Goal: Task Accomplishment & Management: Manage account settings

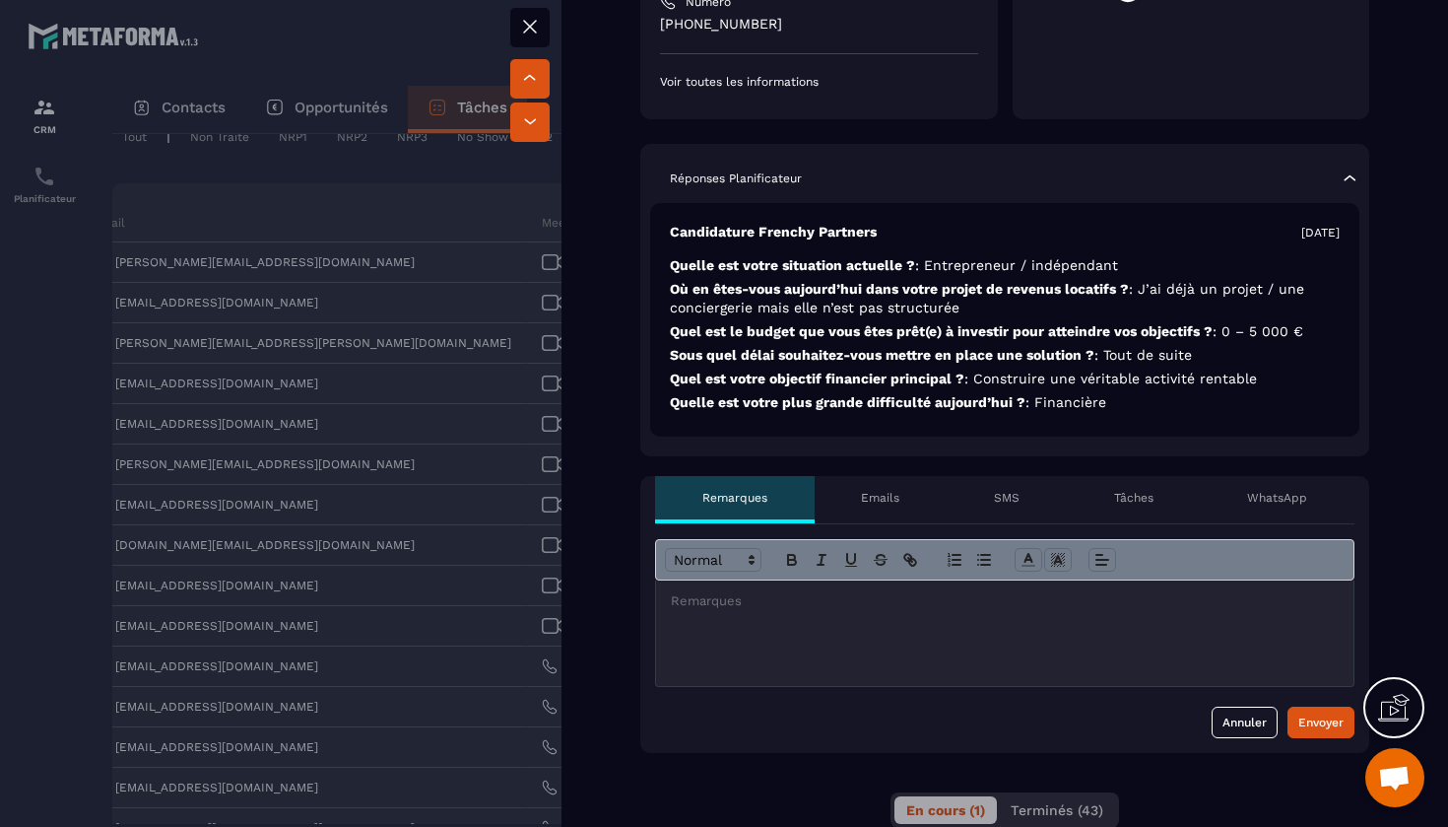
scroll to position [518, 0]
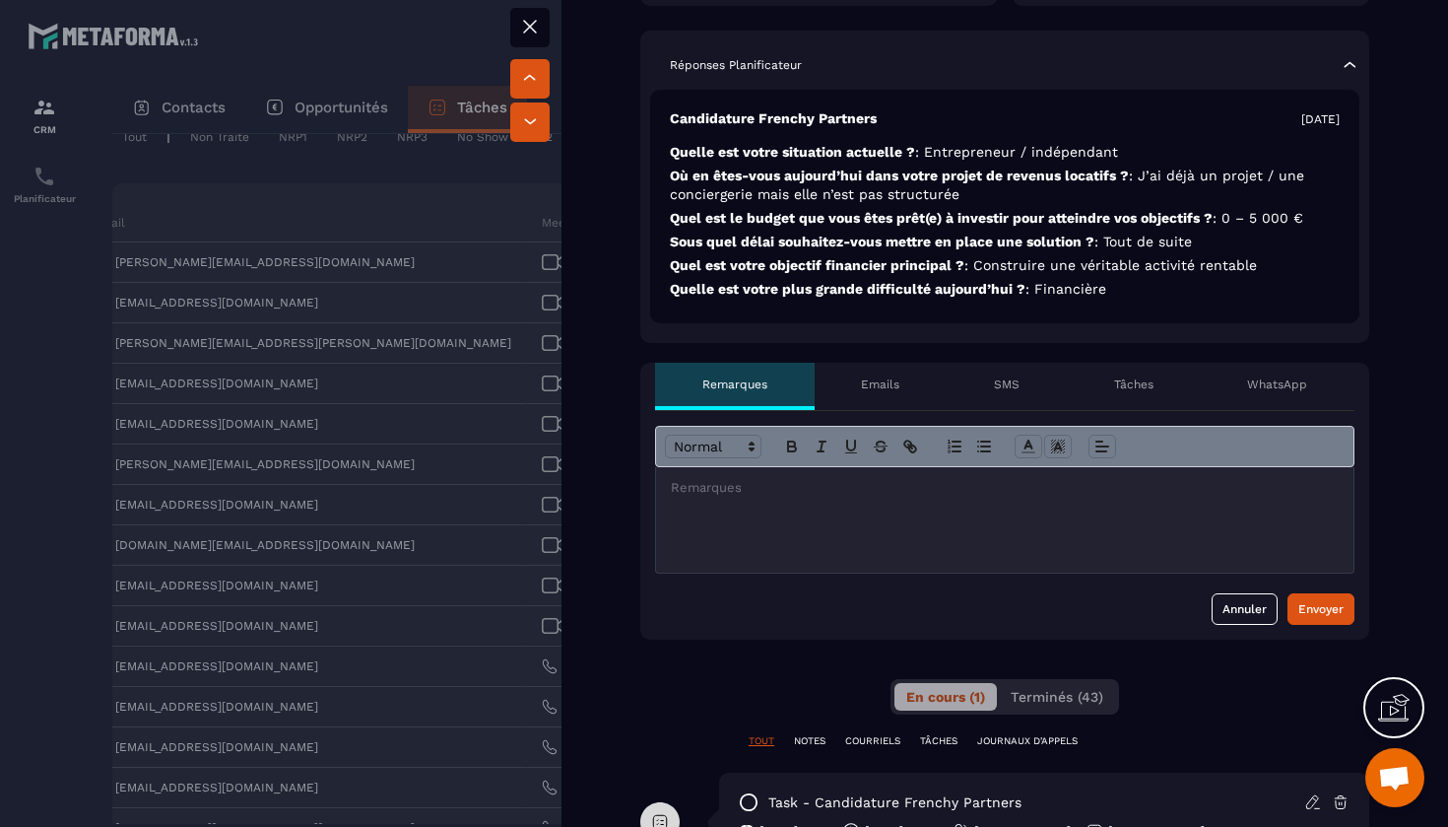
click at [801, 513] on div at bounding box center [1005, 519] width 698 height 105
click at [934, 479] on p "**********" at bounding box center [1005, 488] width 668 height 18
click at [995, 478] on div "**********" at bounding box center [1005, 519] width 698 height 105
click at [1343, 599] on div "Envoyer" at bounding box center [1321, 609] width 45 height 20
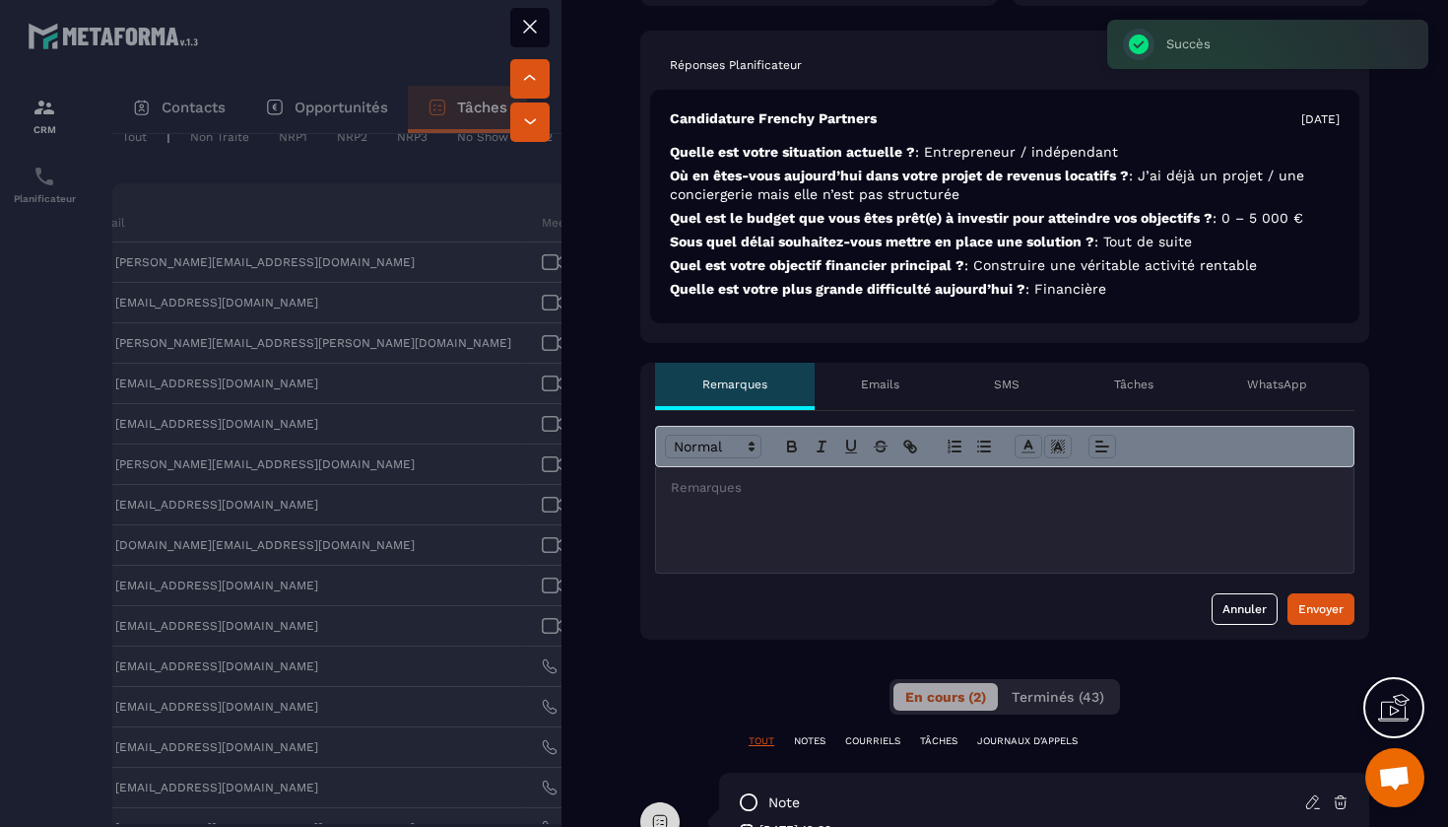
click at [530, 29] on icon at bounding box center [530, 27] width 24 height 24
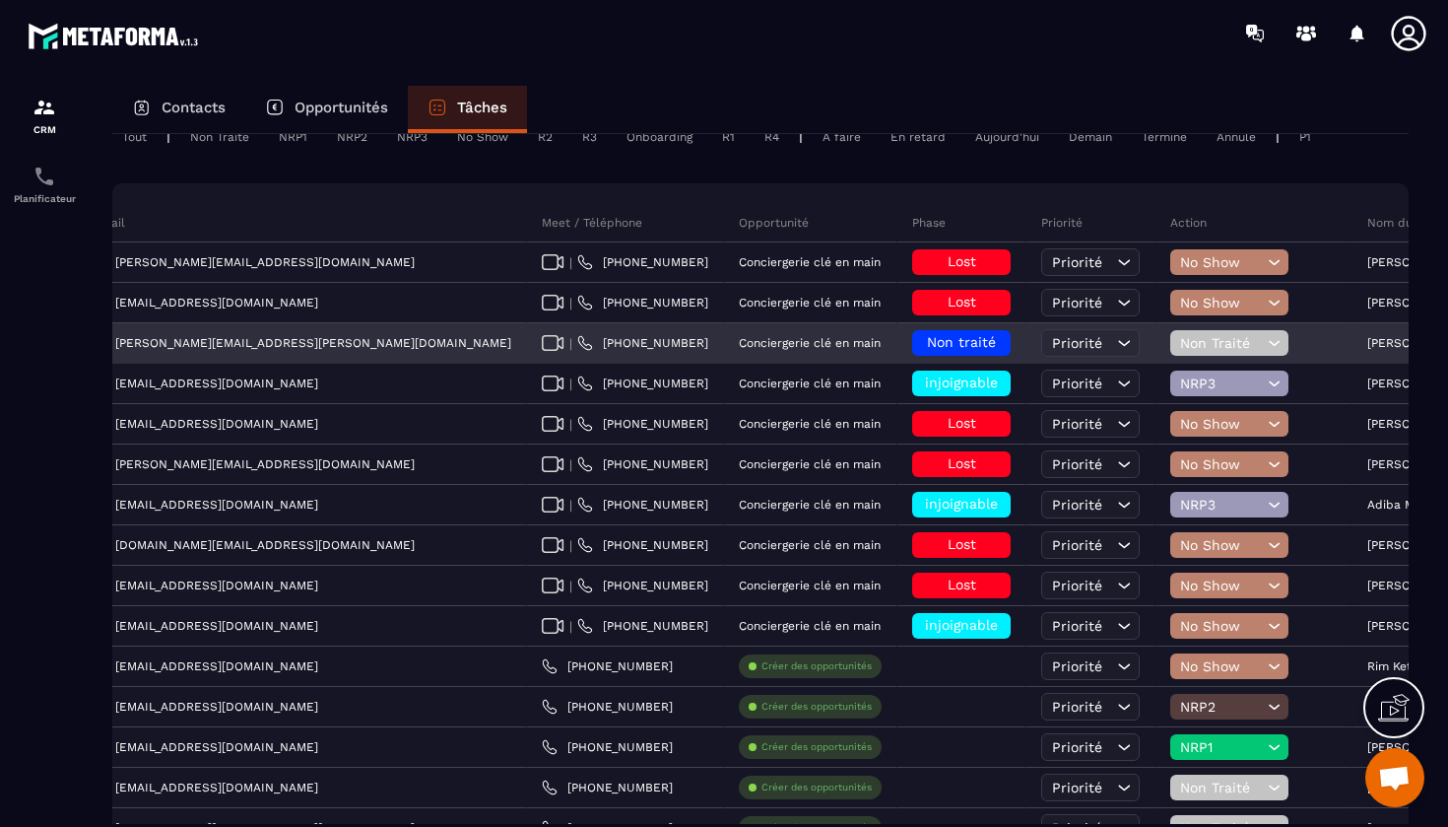
click at [1171, 340] on div "Non Traité" at bounding box center [1230, 343] width 118 height 26
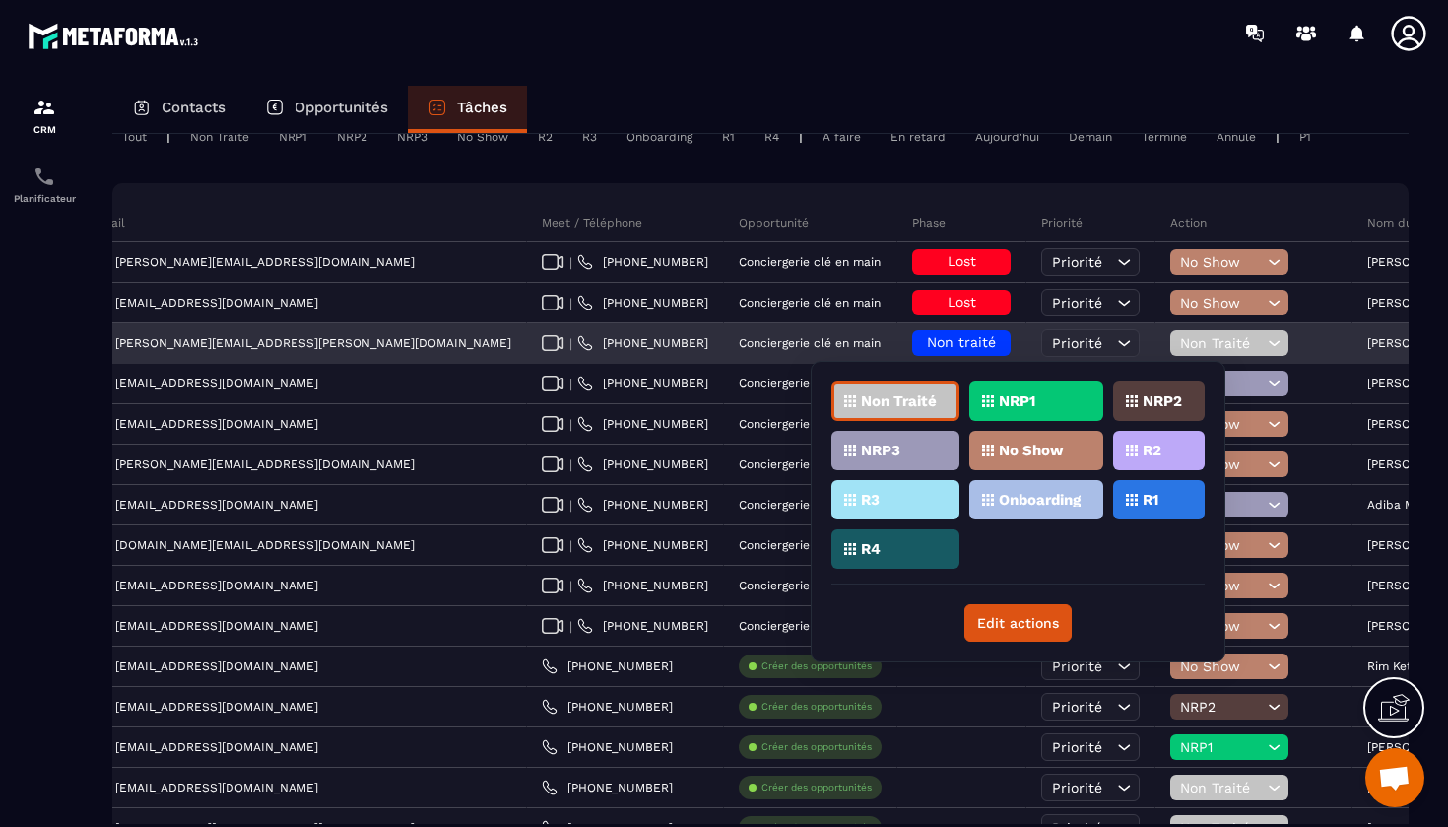
click at [927, 344] on span "Non traité" at bounding box center [961, 342] width 69 height 16
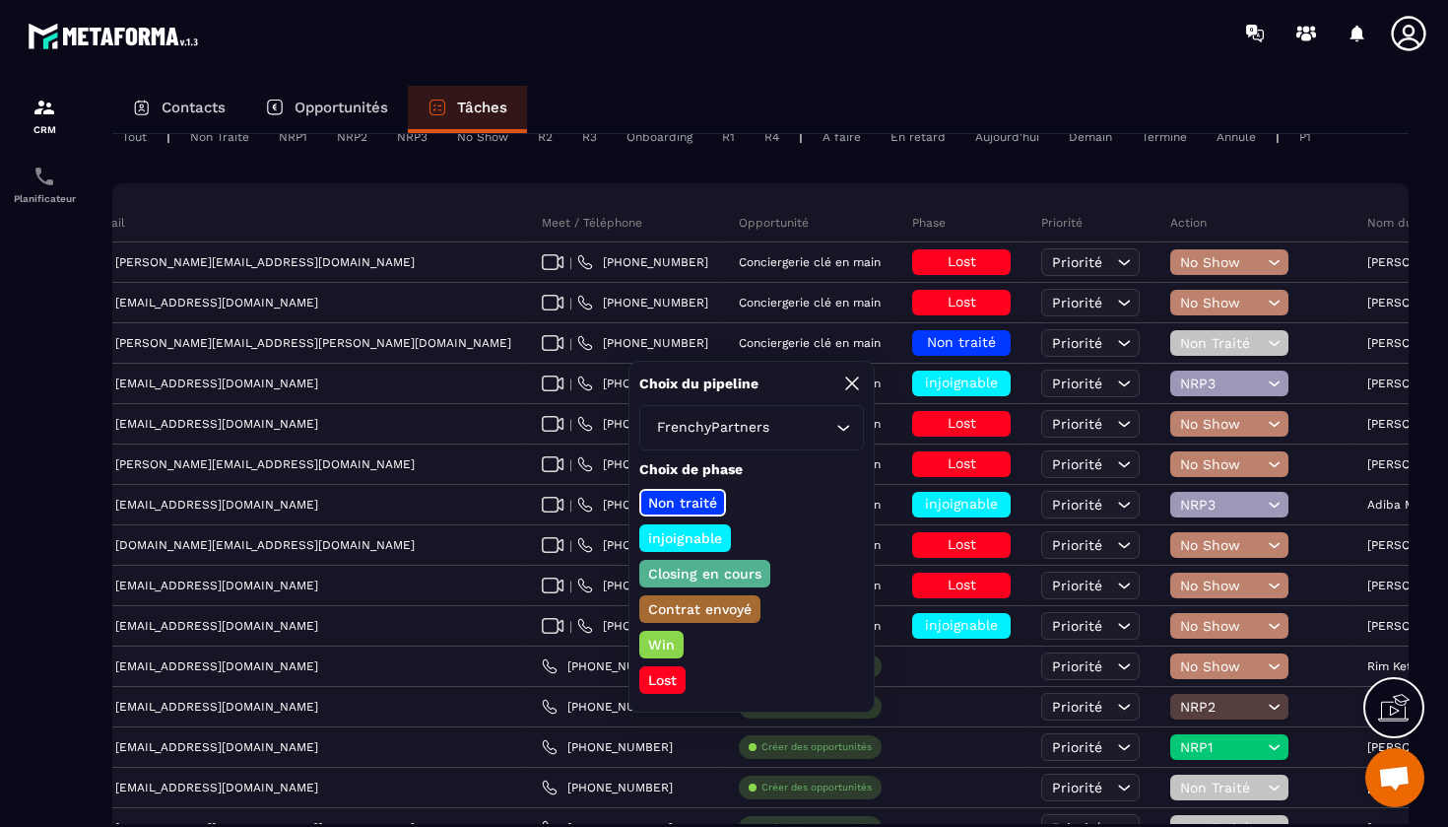
click at [660, 685] on p "Lost" at bounding box center [662, 680] width 34 height 20
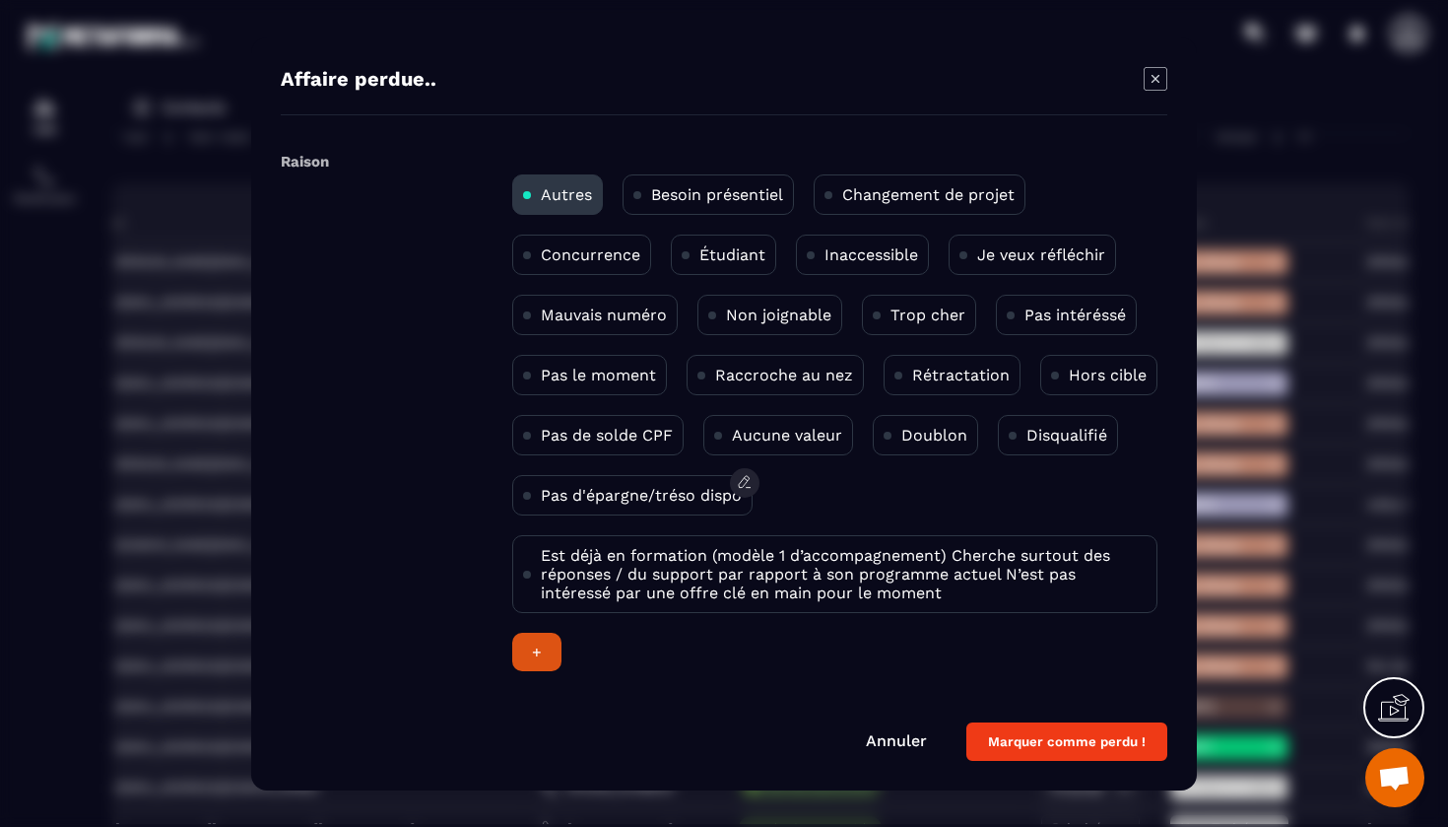
click at [679, 497] on p "Pas d'épargne/tréso dispo" at bounding box center [641, 495] width 201 height 19
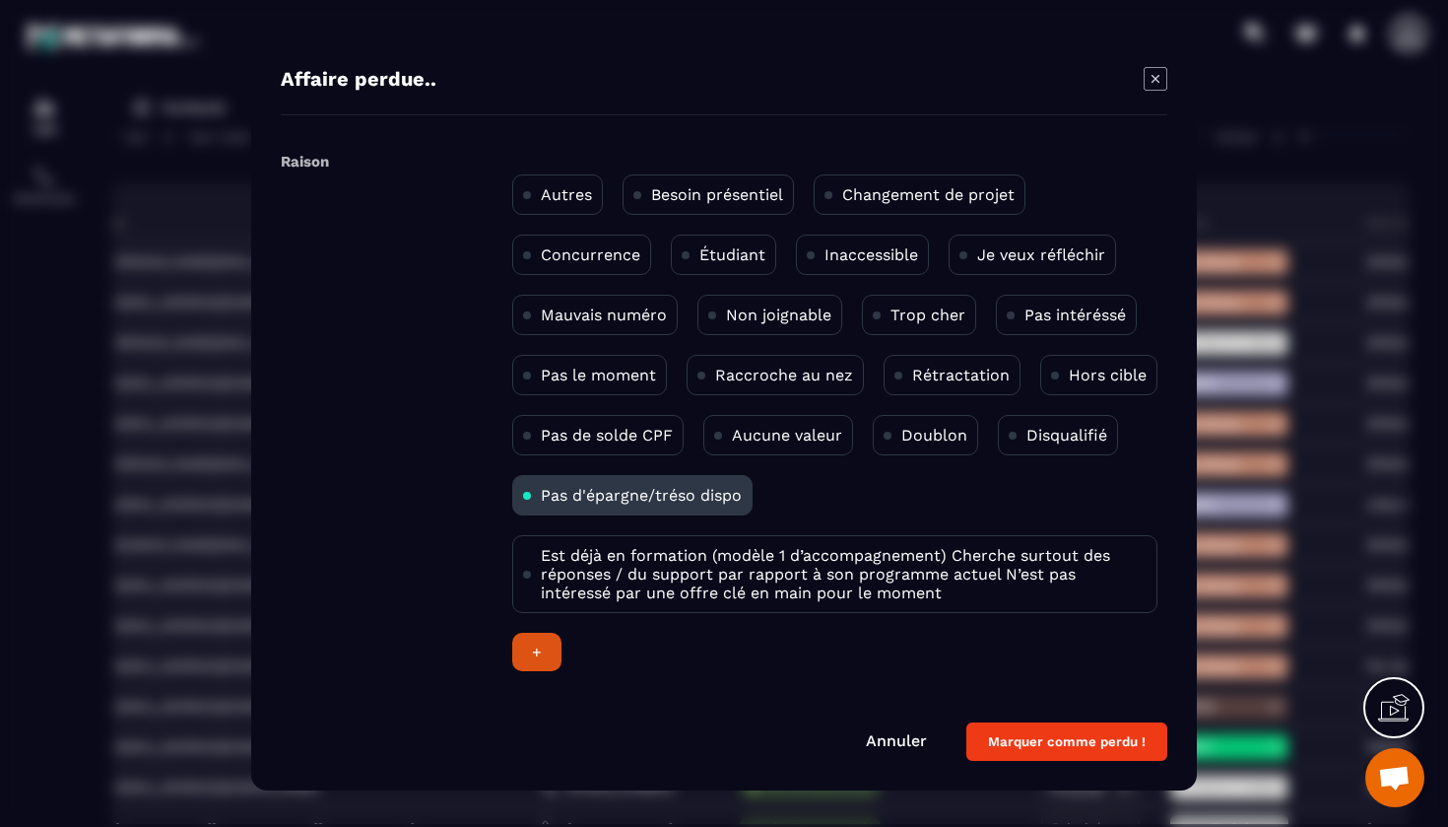
click at [1090, 735] on button "Marquer comme perdu !" at bounding box center [1067, 741] width 201 height 38
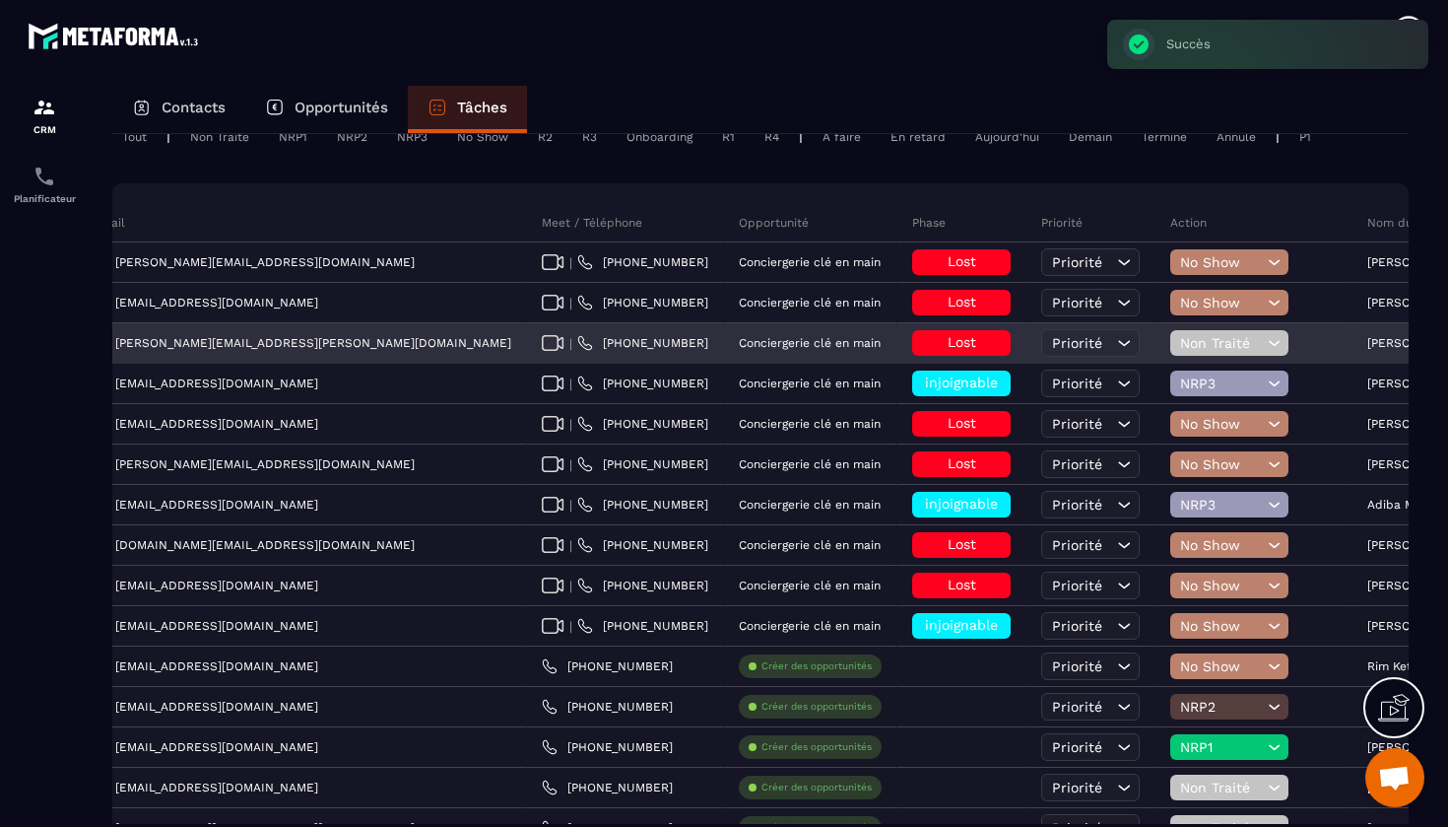
click at [1265, 342] on icon at bounding box center [1274, 343] width 19 height 20
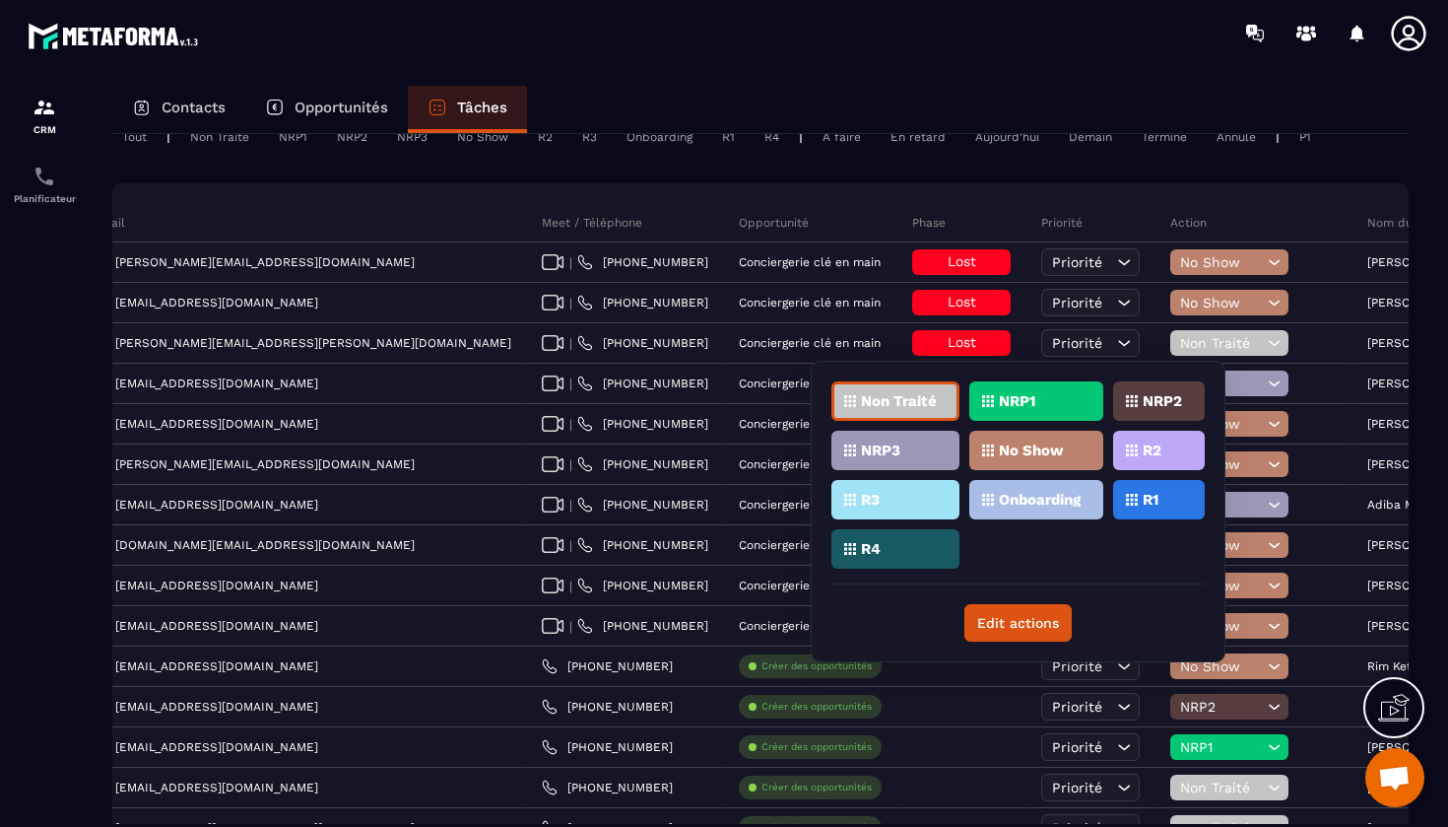
click at [1039, 466] on div "No Show" at bounding box center [1037, 450] width 134 height 39
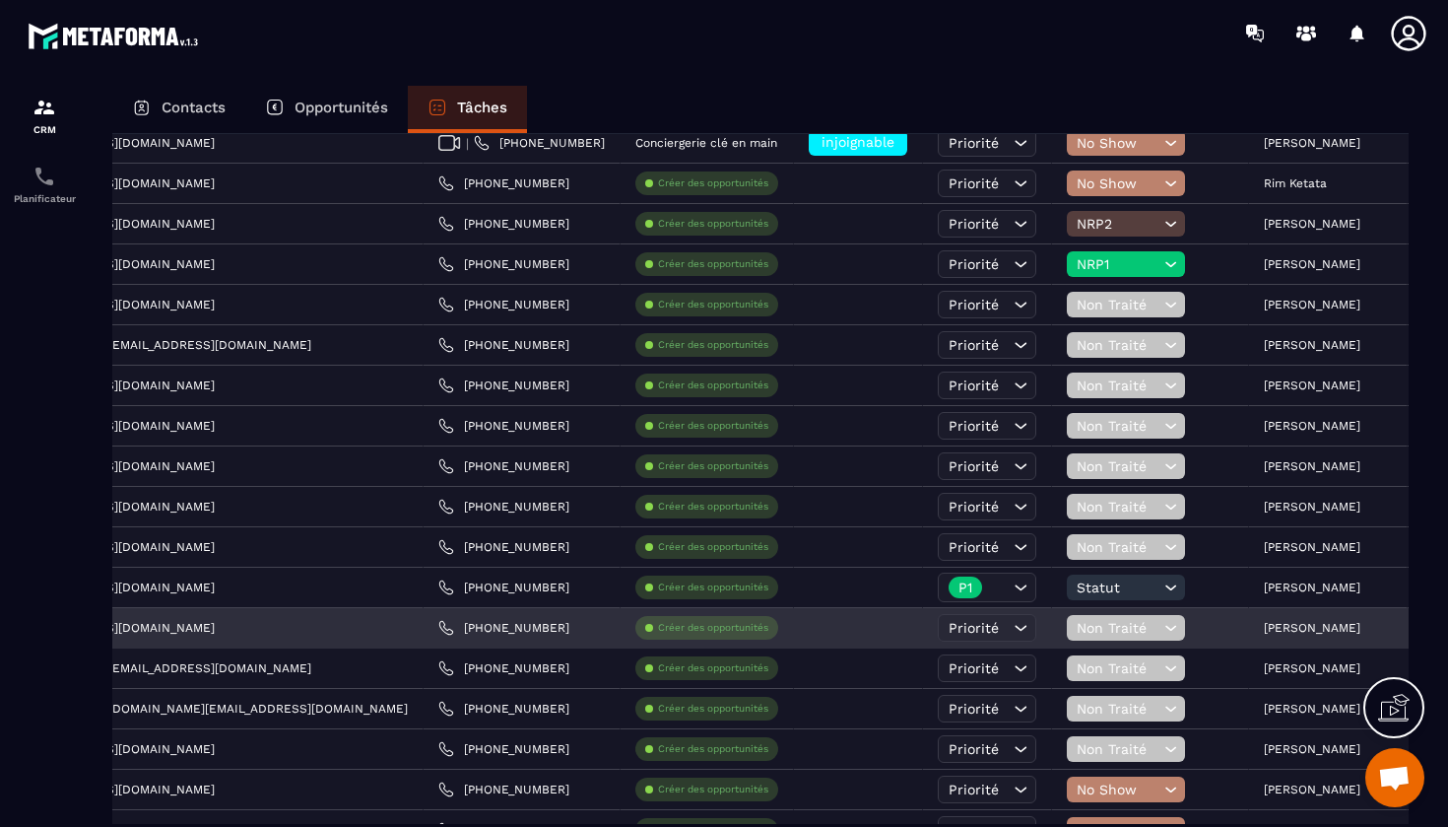
scroll to position [0, 631]
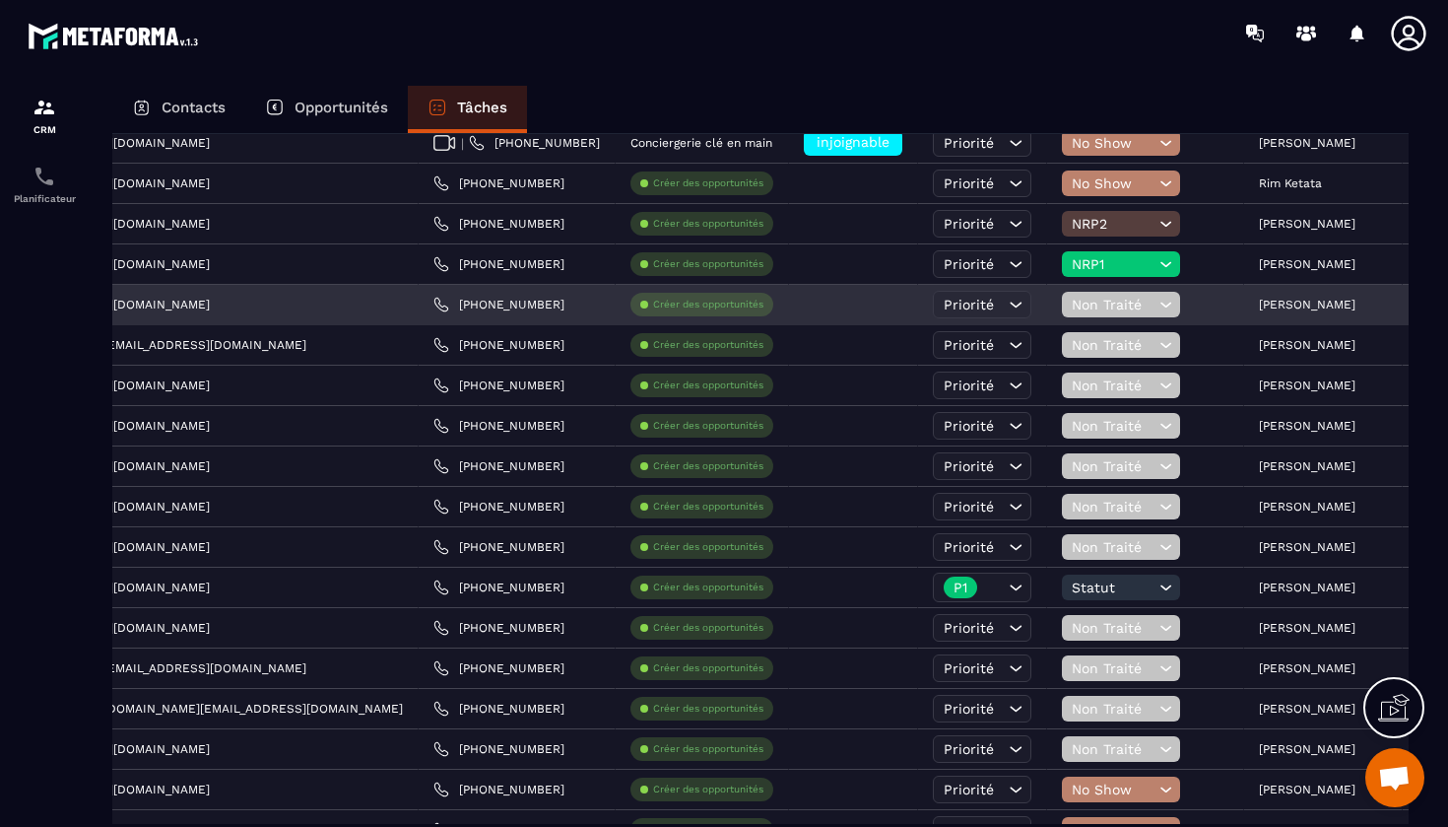
click at [1157, 301] on icon at bounding box center [1166, 305] width 19 height 20
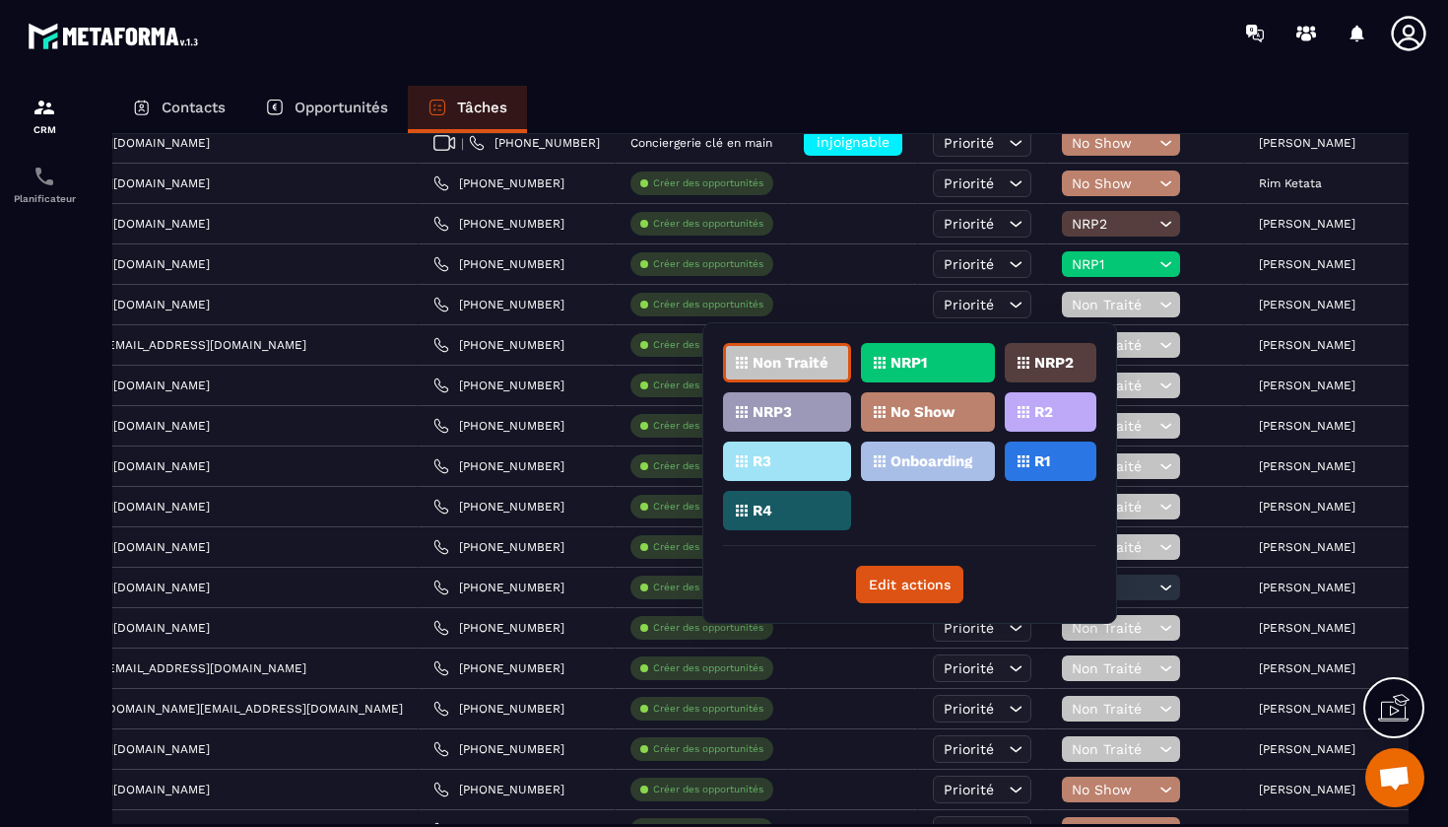
click at [1045, 369] on div "NRP2" at bounding box center [1051, 362] width 92 height 39
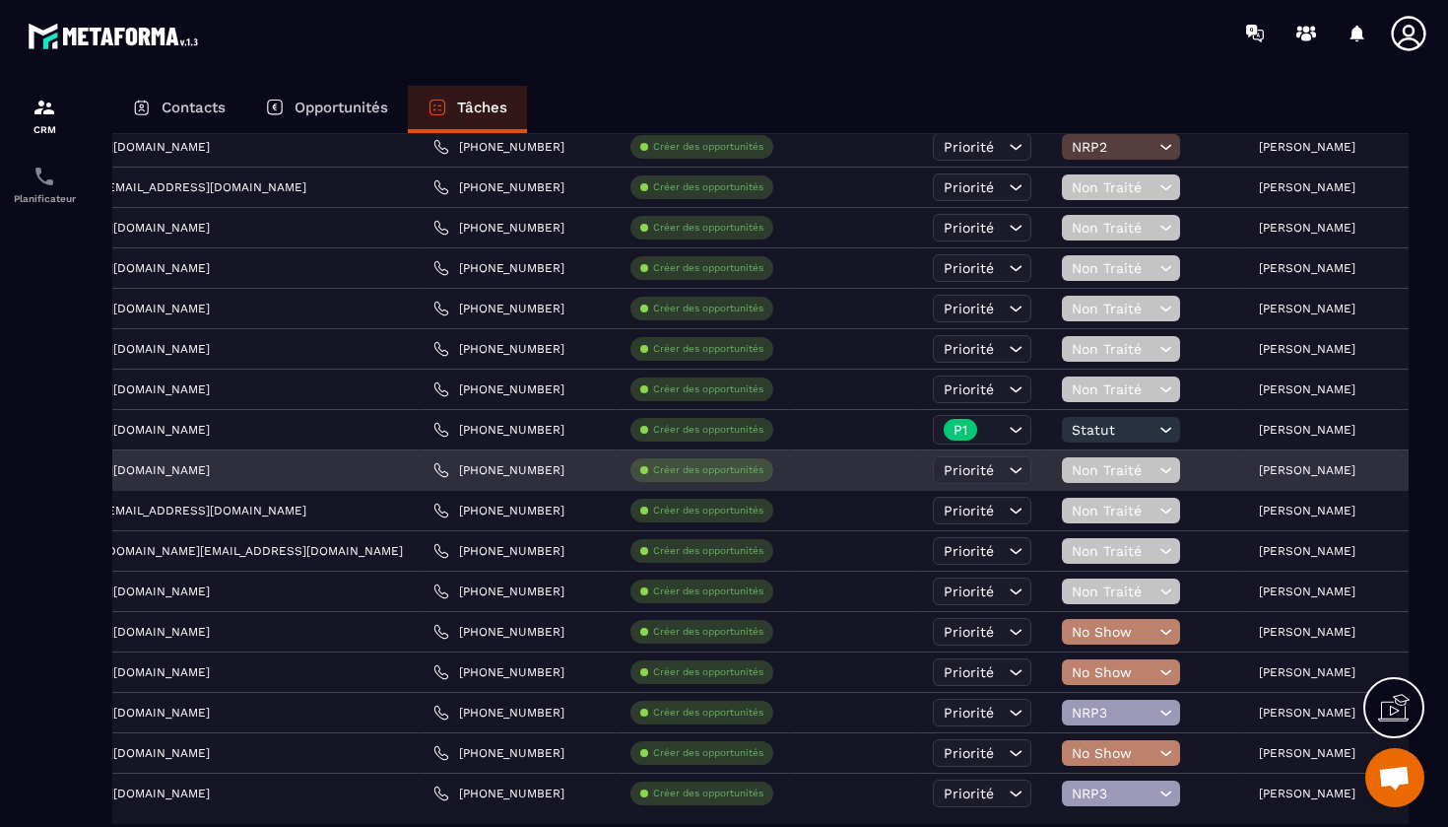
scroll to position [738, 0]
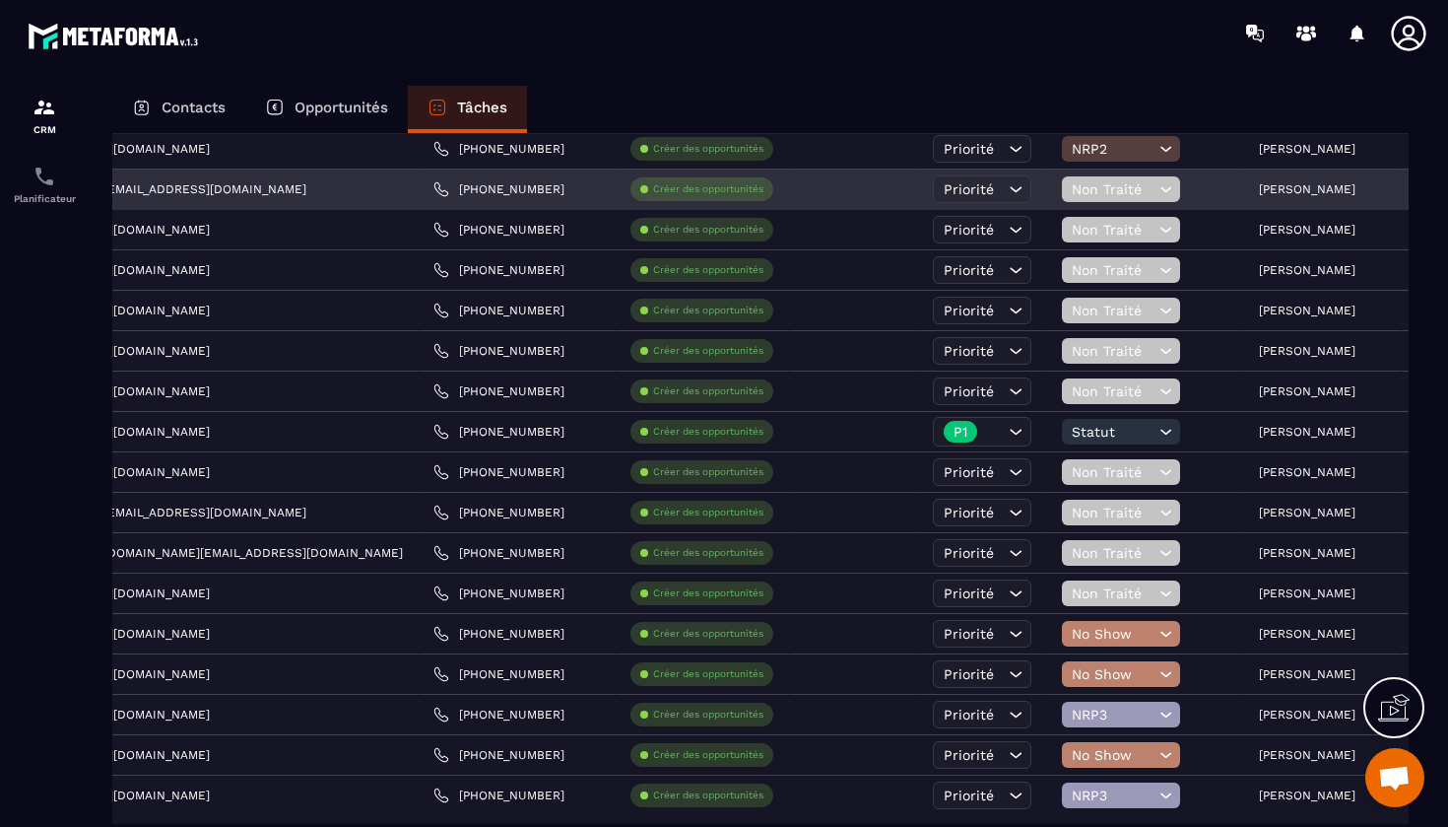
click at [1157, 194] on icon at bounding box center [1166, 189] width 19 height 20
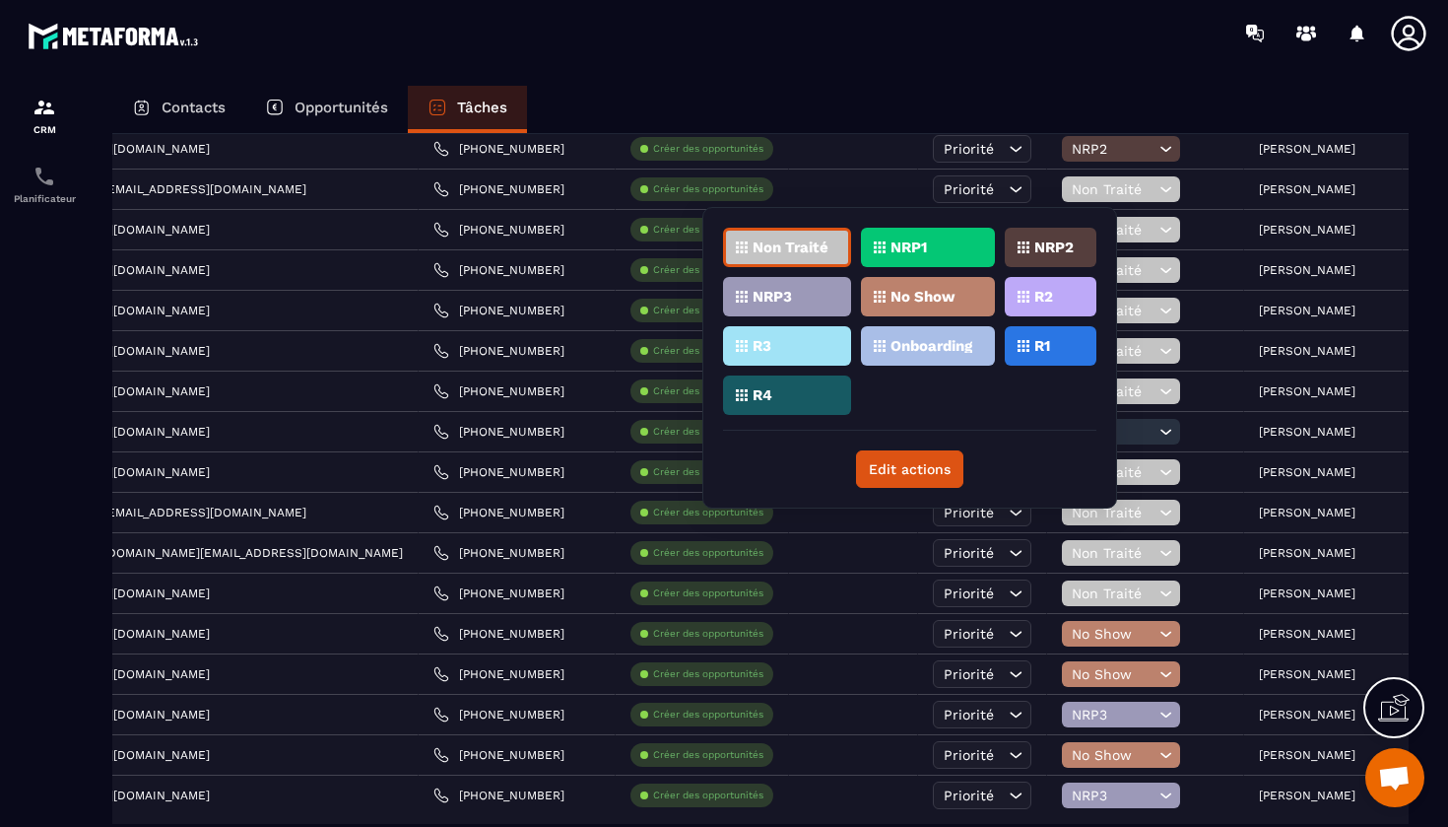
click at [814, 306] on div "NRP3" at bounding box center [787, 296] width 128 height 39
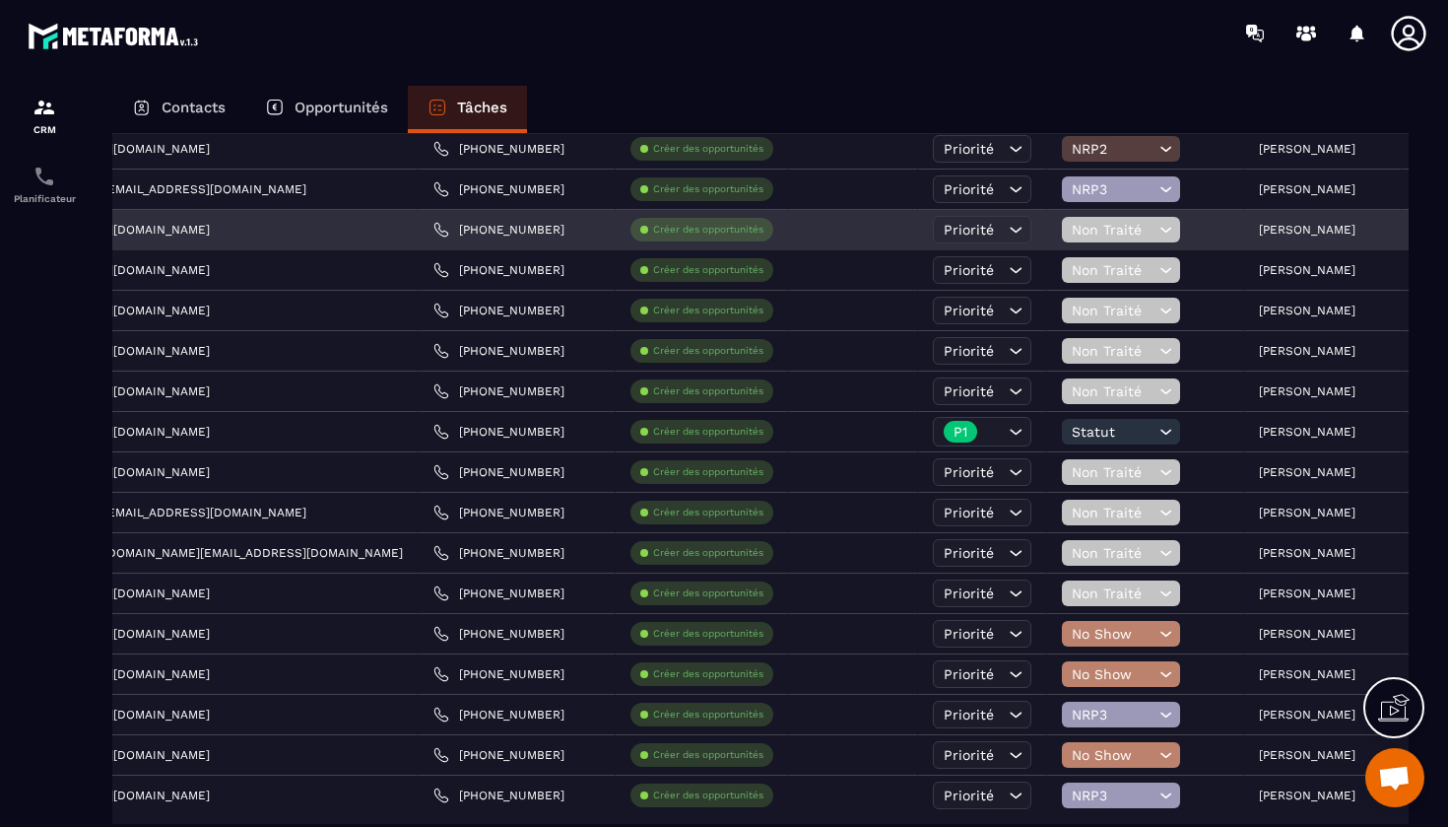
click at [1157, 226] on icon at bounding box center [1166, 230] width 19 height 20
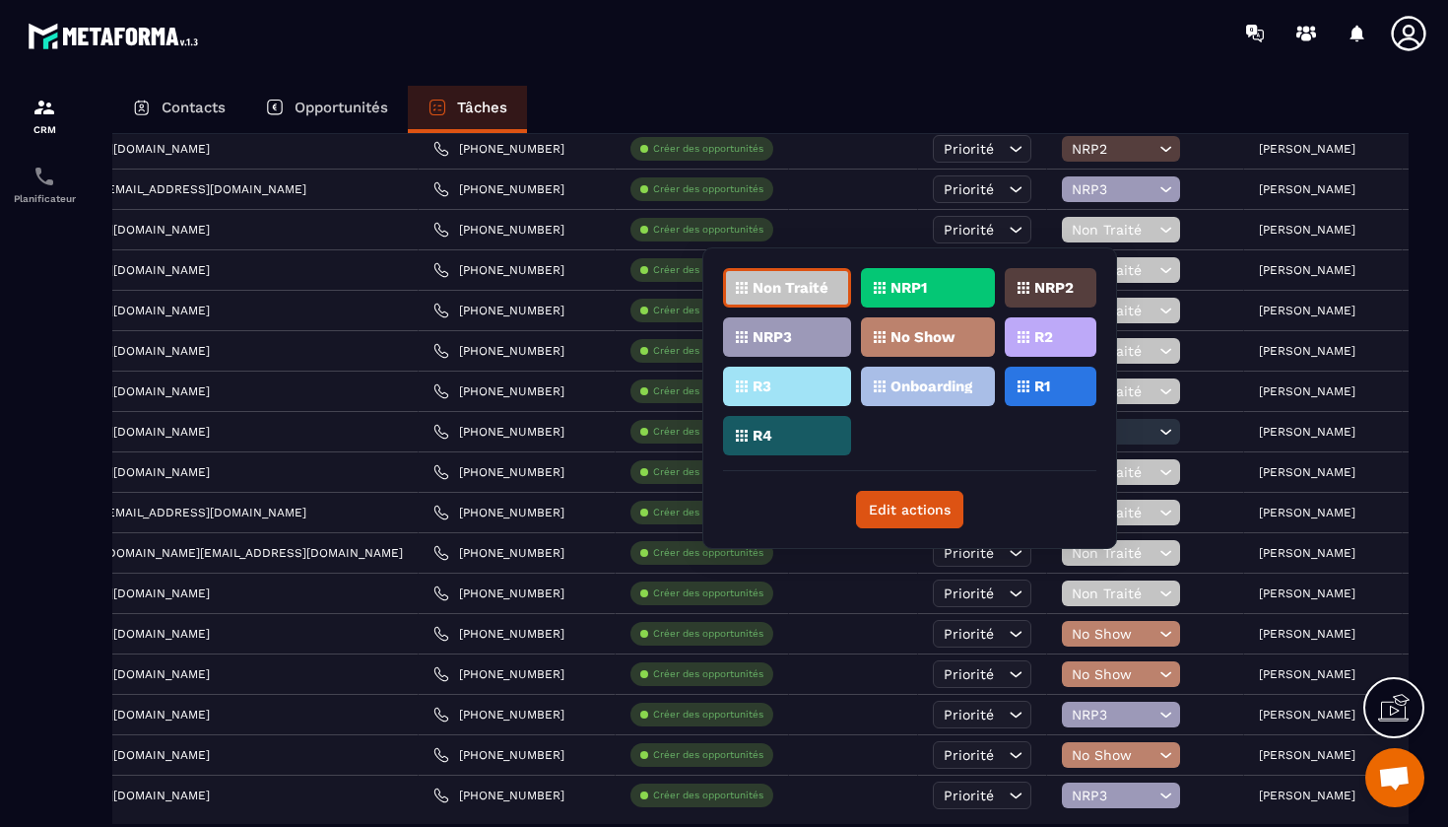
click at [1037, 285] on p "NRP2" at bounding box center [1054, 288] width 39 height 14
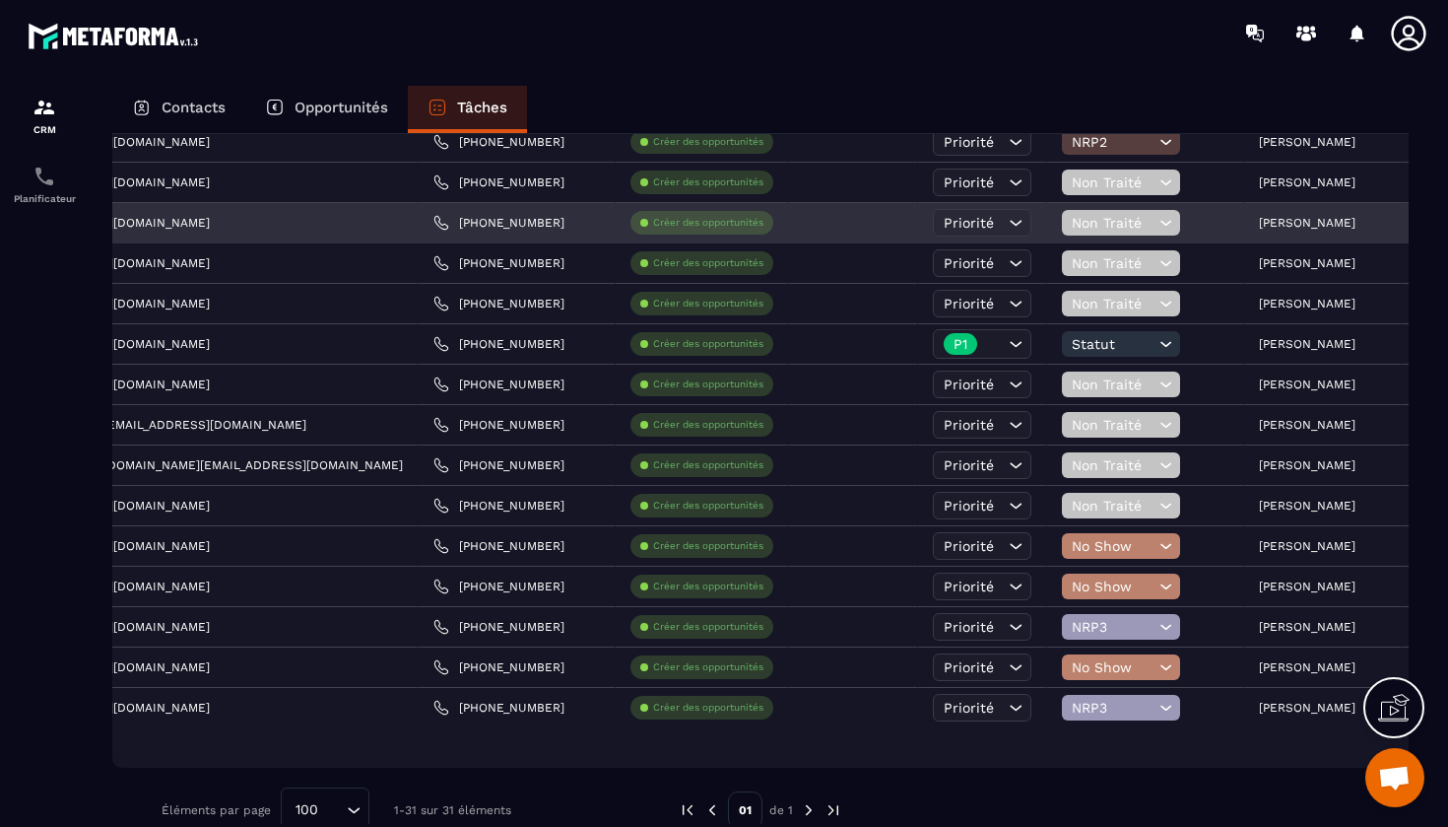
scroll to position [830, 0]
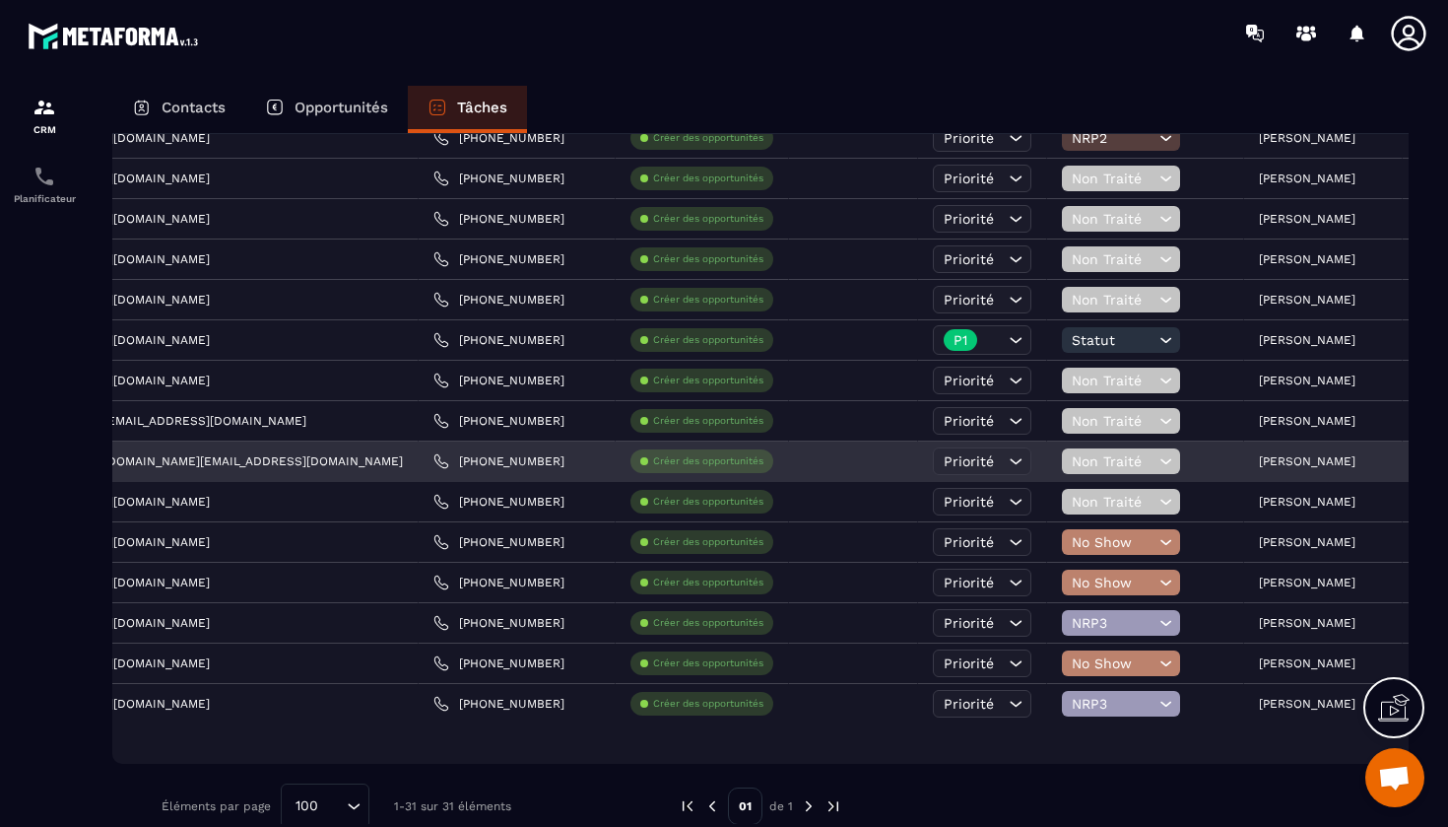
click at [1157, 457] on icon at bounding box center [1166, 461] width 19 height 20
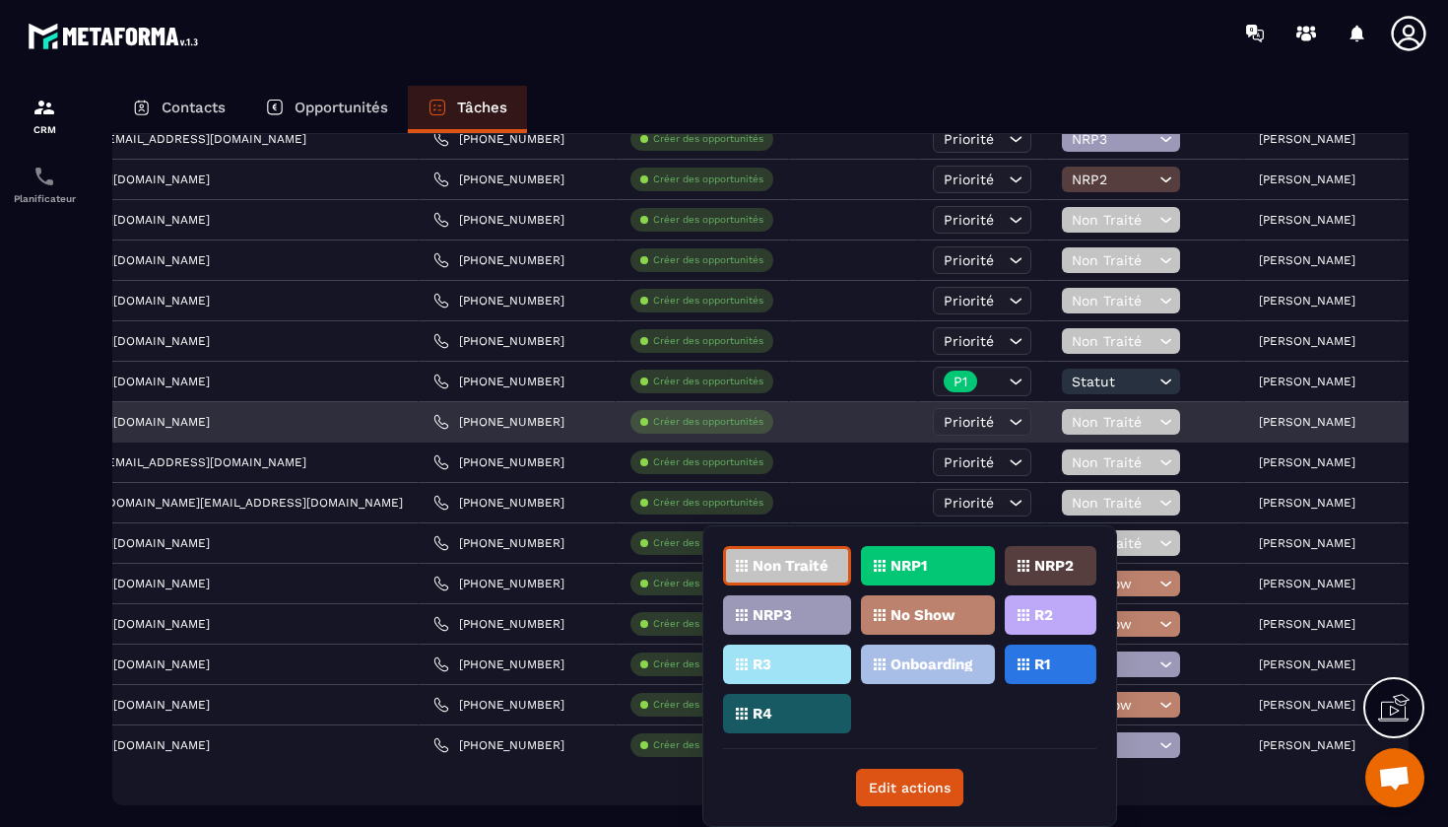
scroll to position [783, 0]
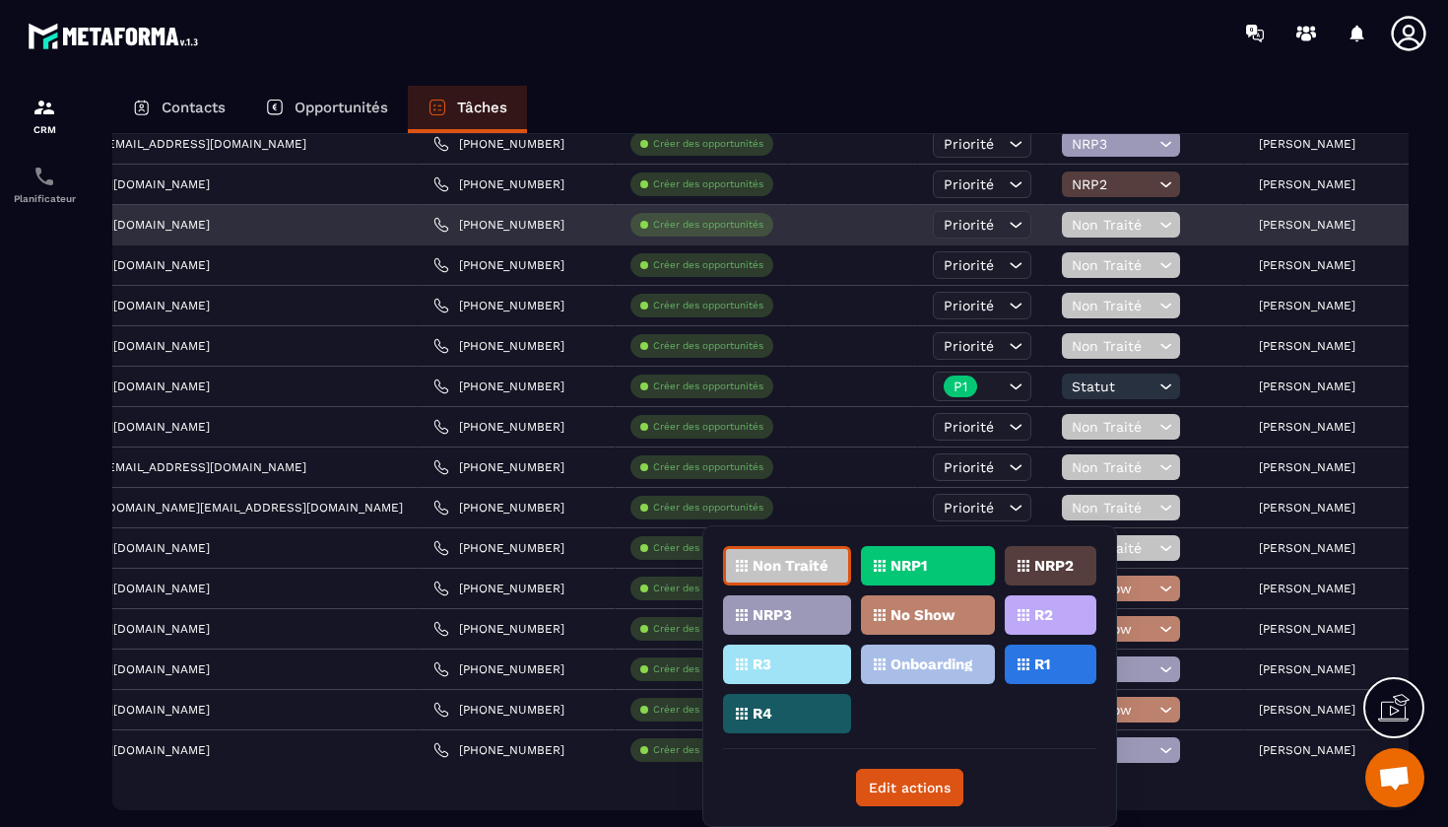
click at [1157, 223] on icon at bounding box center [1166, 225] width 19 height 20
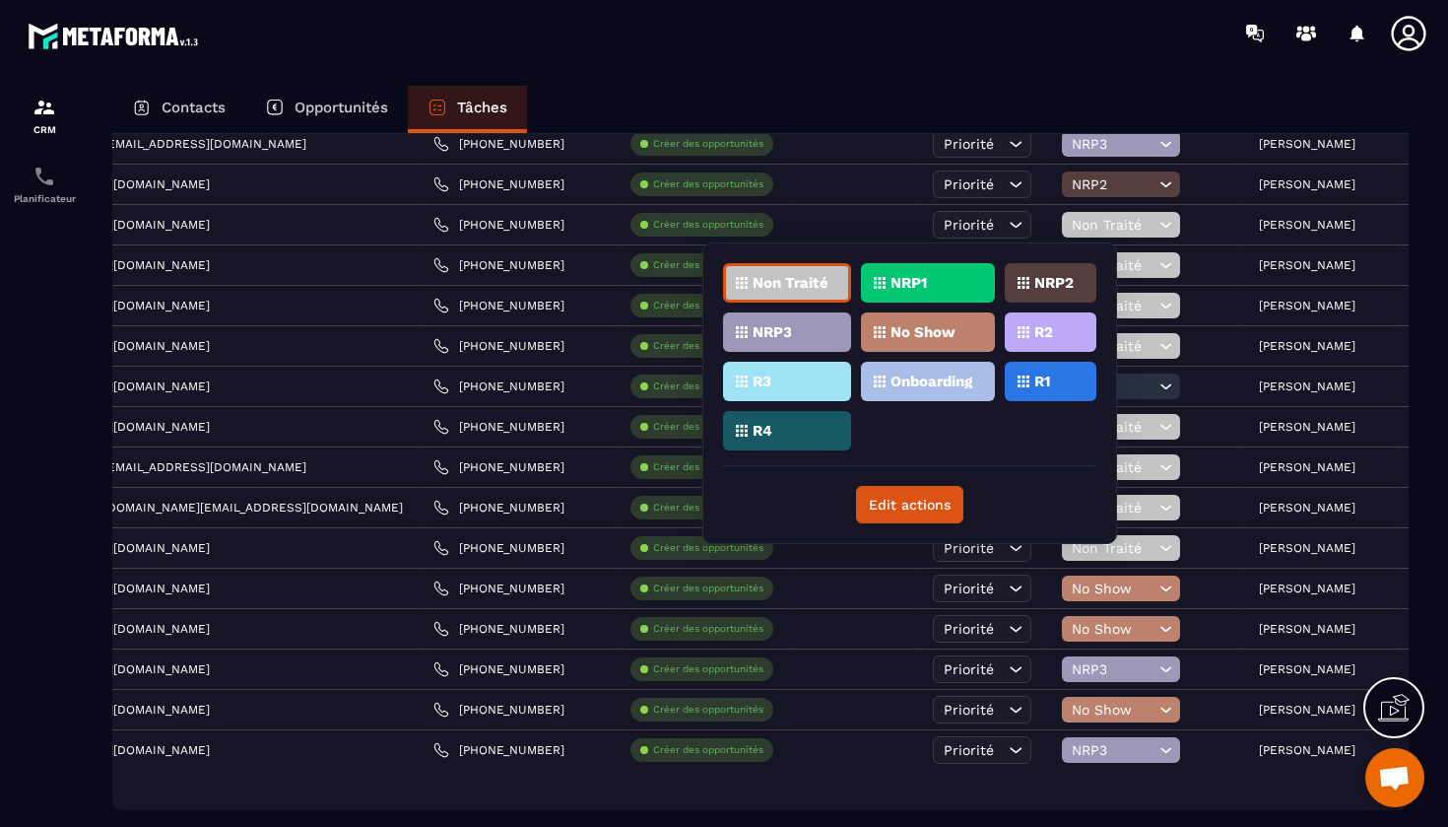
click at [1043, 290] on div "NRP2" at bounding box center [1051, 282] width 92 height 39
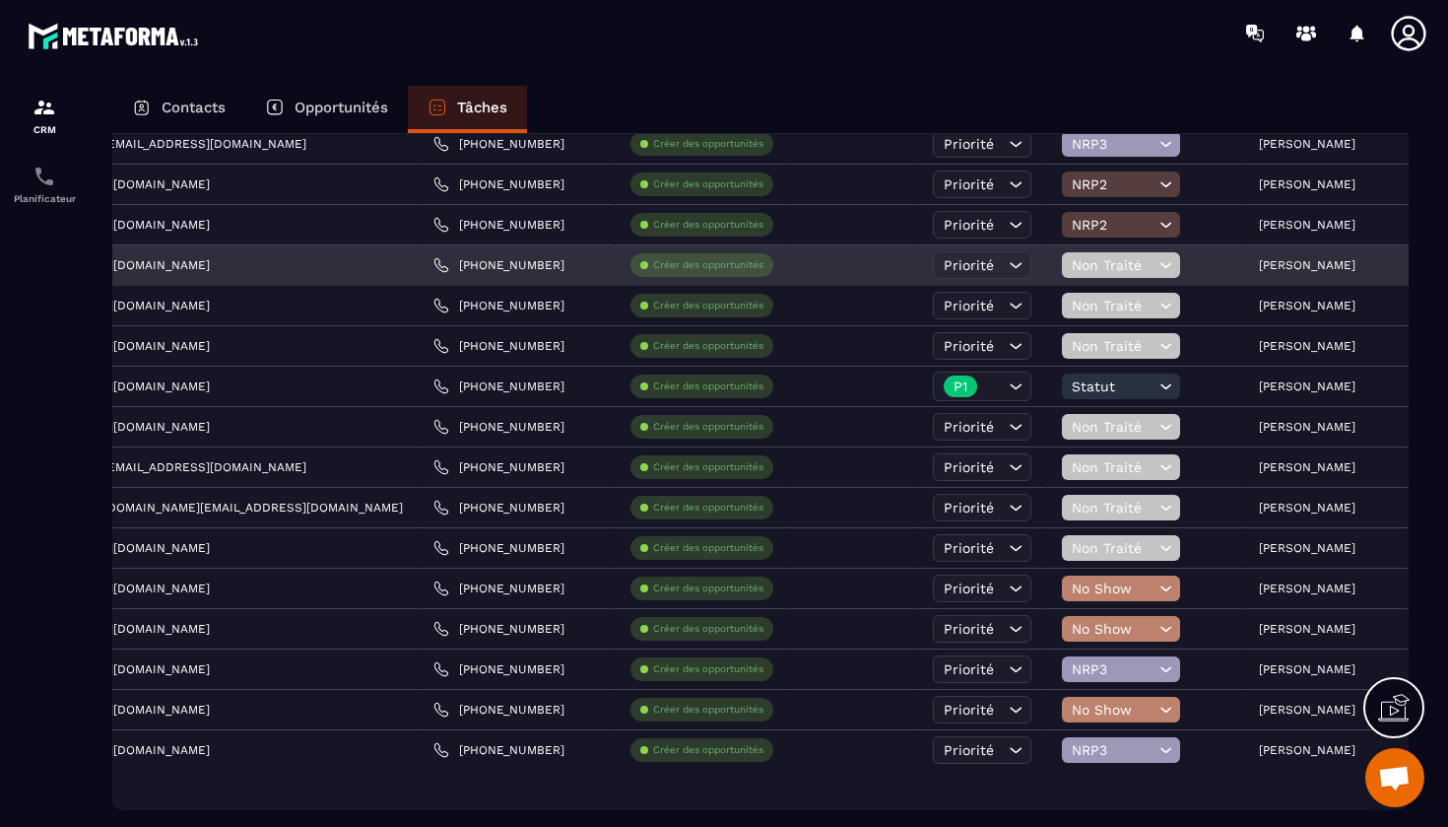
click at [1157, 266] on icon at bounding box center [1166, 265] width 19 height 20
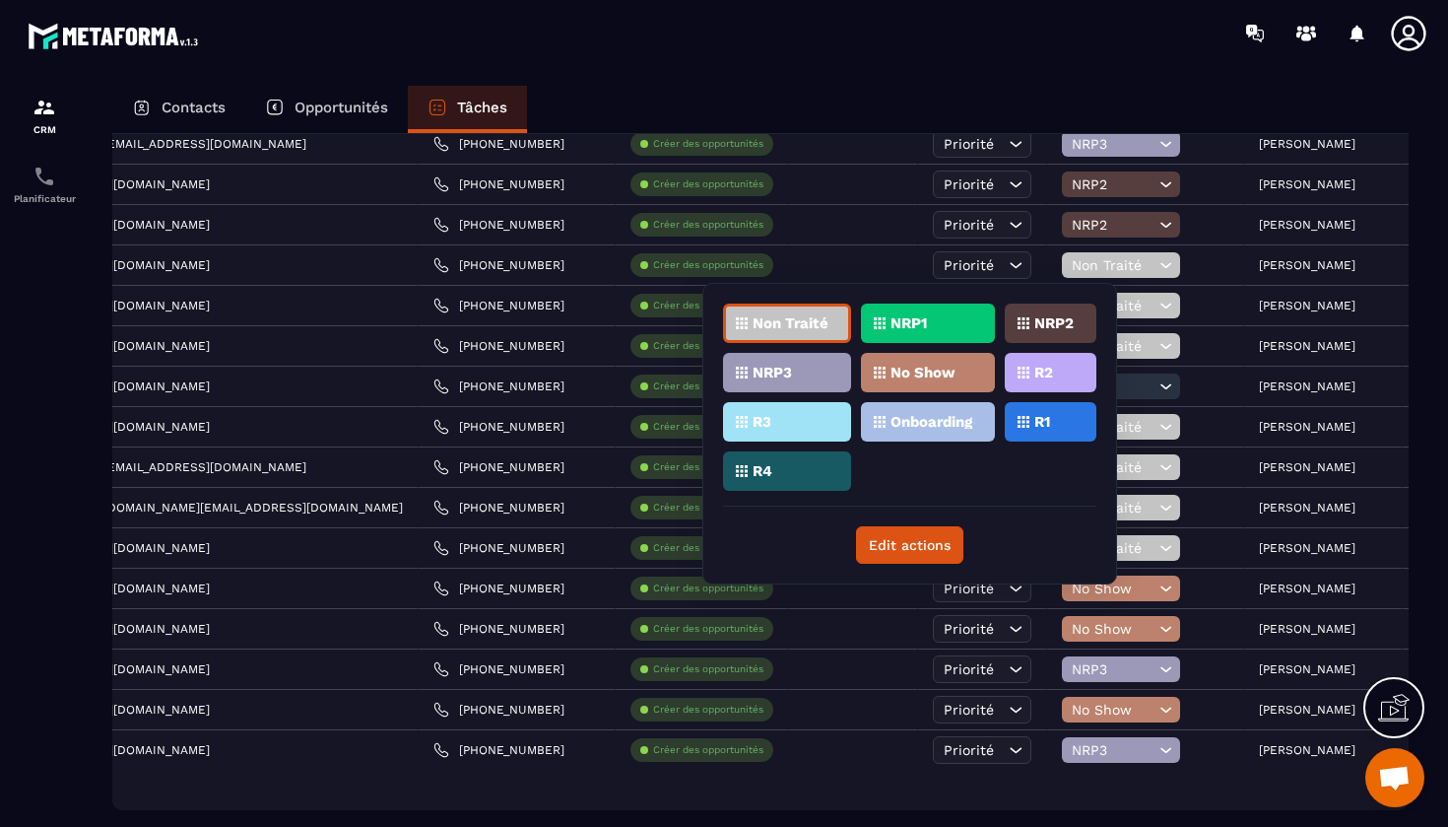
click at [823, 365] on div "NRP3" at bounding box center [787, 372] width 128 height 39
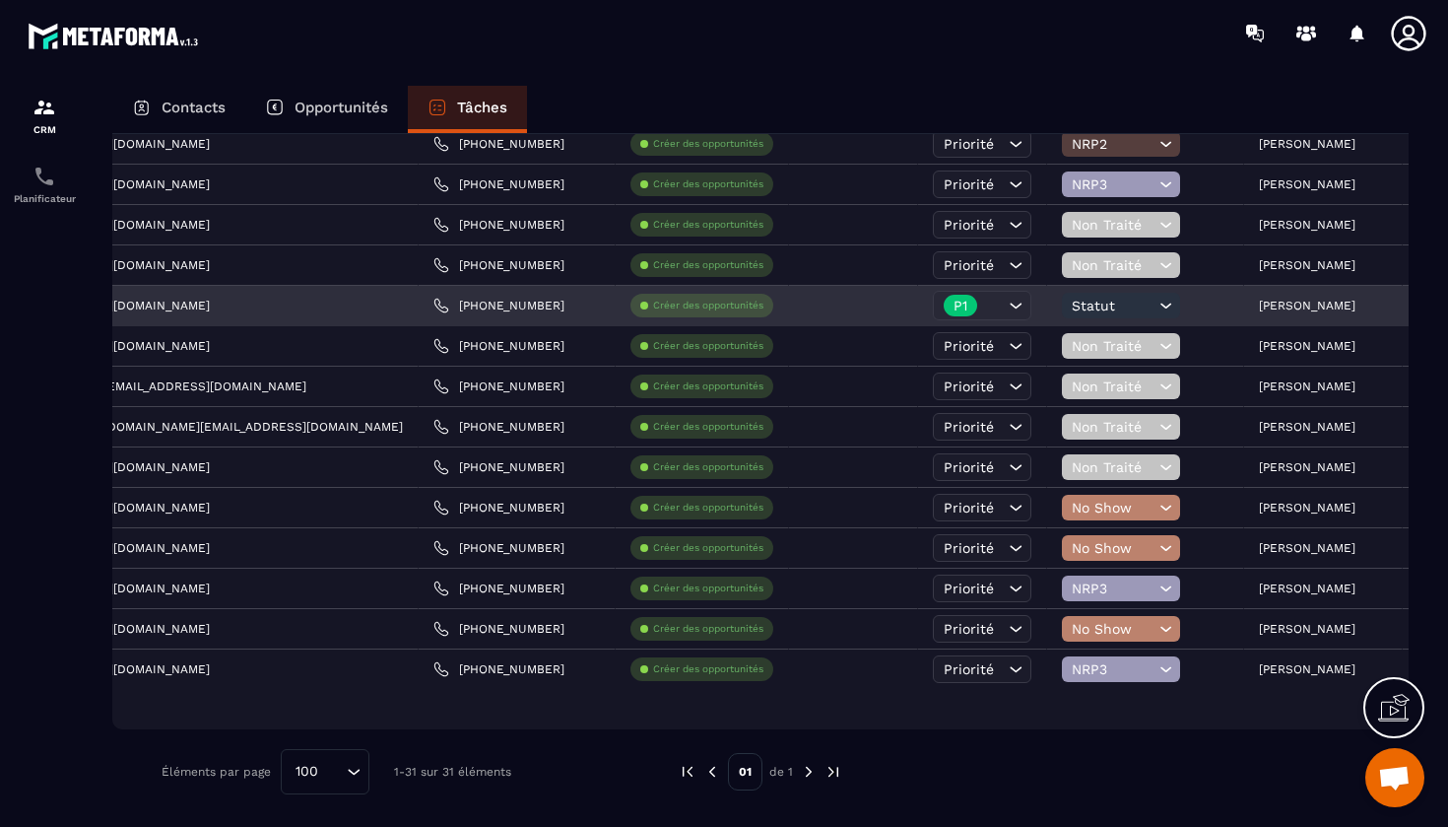
scroll to position [864, 0]
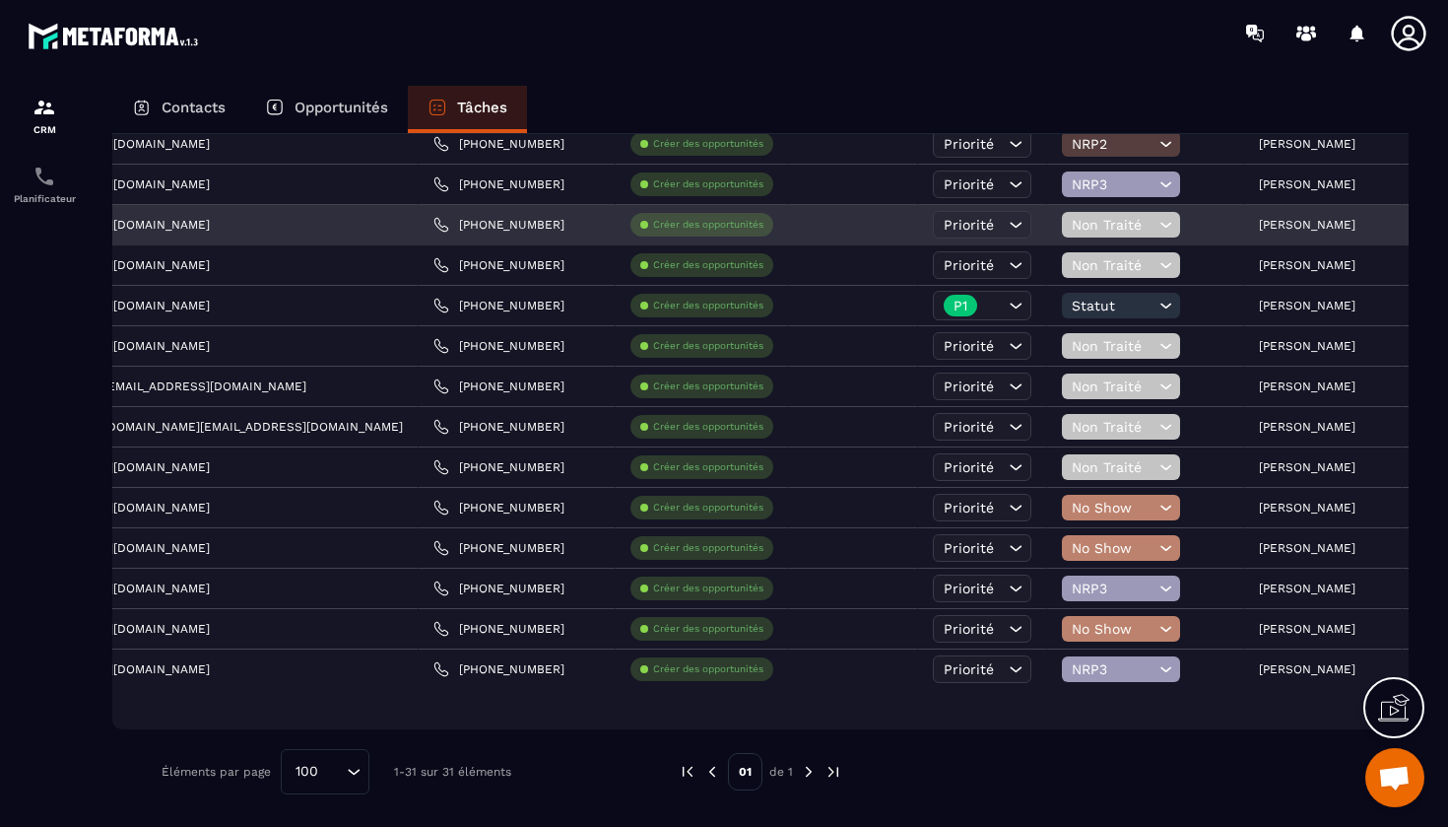
click at [1259, 222] on p "[PERSON_NAME]" at bounding box center [1307, 225] width 97 height 14
